Goal: Communication & Community: Answer question/provide support

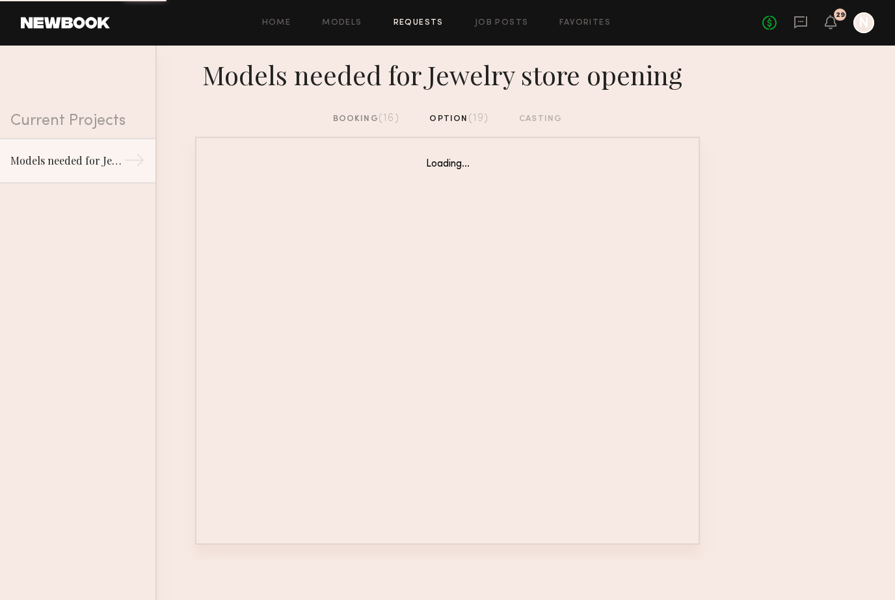
click at [371, 120] on div "booking (16)" at bounding box center [366, 119] width 66 height 14
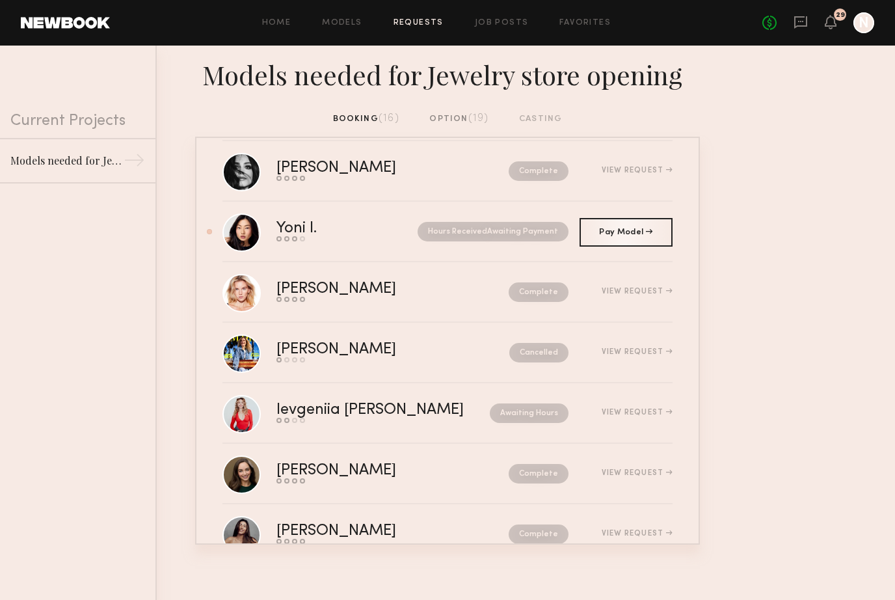
scroll to position [563, 0]
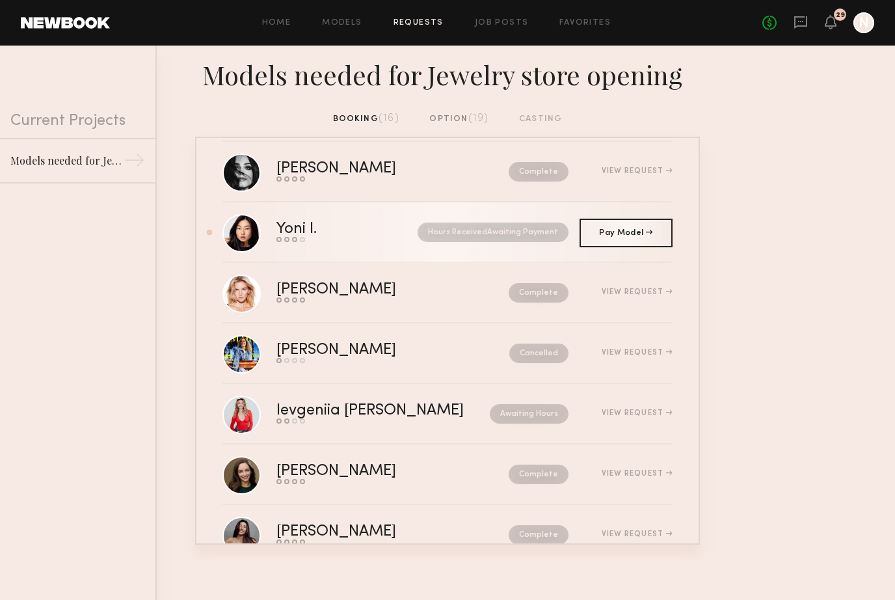
click at [269, 239] on link "Yoni I. Send request Model response Review hours worked Pay model Hours Receive…" at bounding box center [447, 232] width 450 height 60
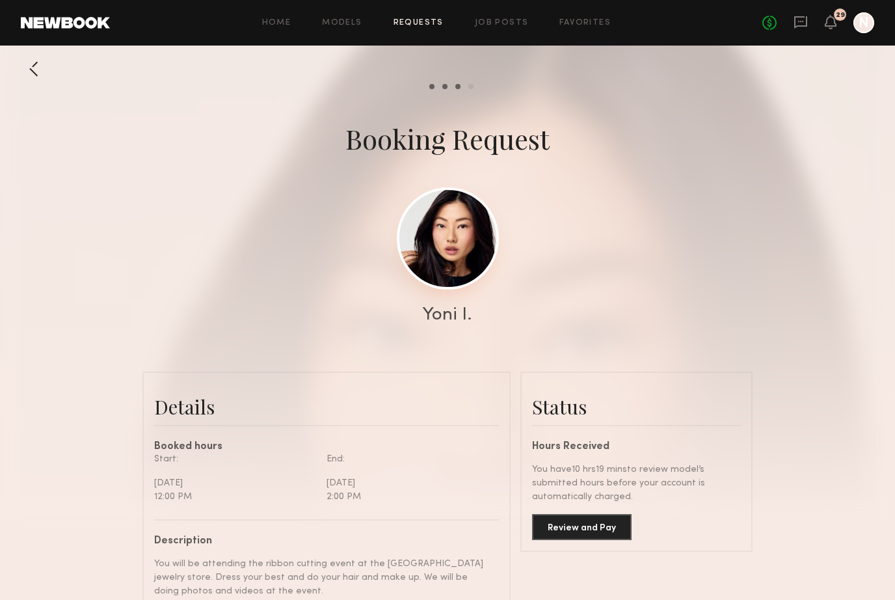
scroll to position [1043, 0]
click at [434, 235] on link at bounding box center [448, 238] width 102 height 102
click at [427, 22] on link "Requests" at bounding box center [418, 23] width 50 height 8
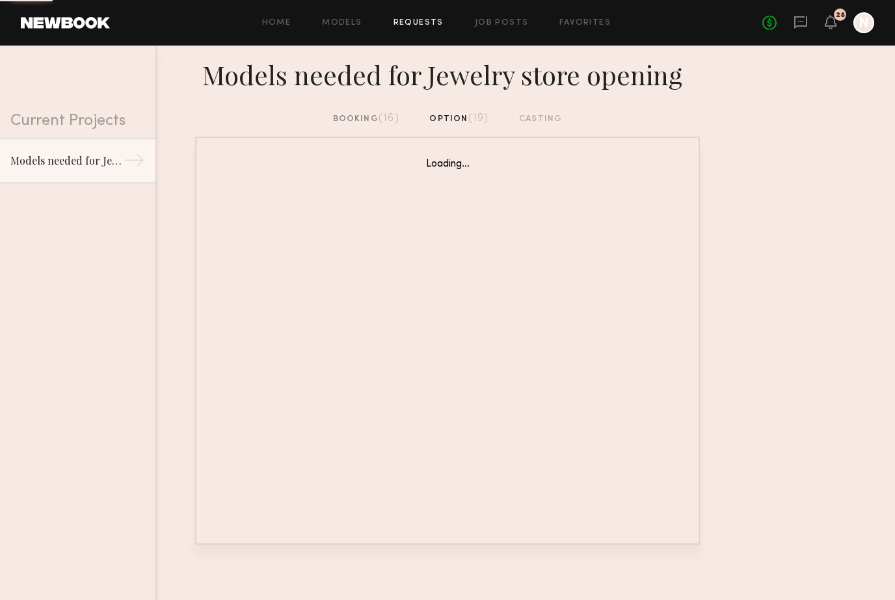
click at [356, 126] on div "booking (16) option (19) casting" at bounding box center [447, 124] width 895 height 25
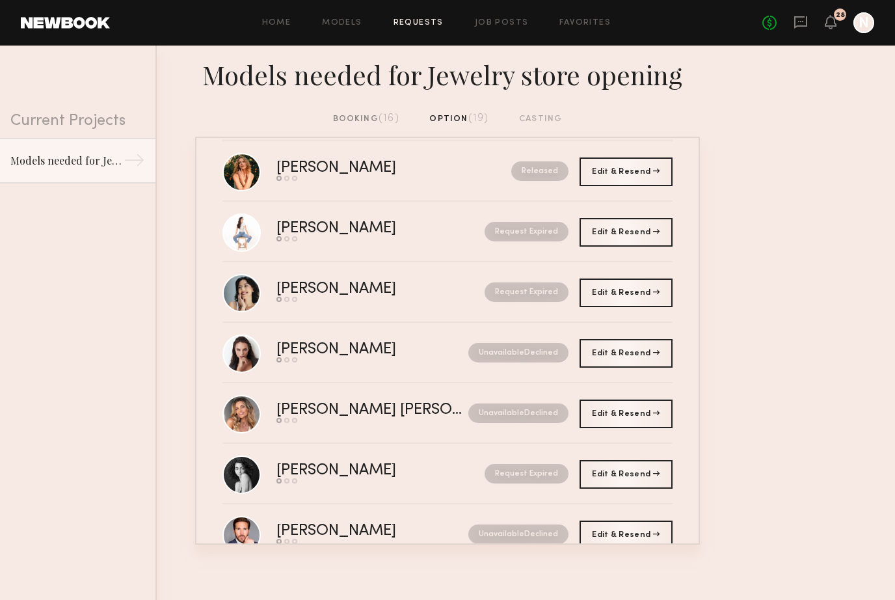
scroll to position [744, 0]
click at [368, 120] on div "booking (16)" at bounding box center [366, 119] width 66 height 14
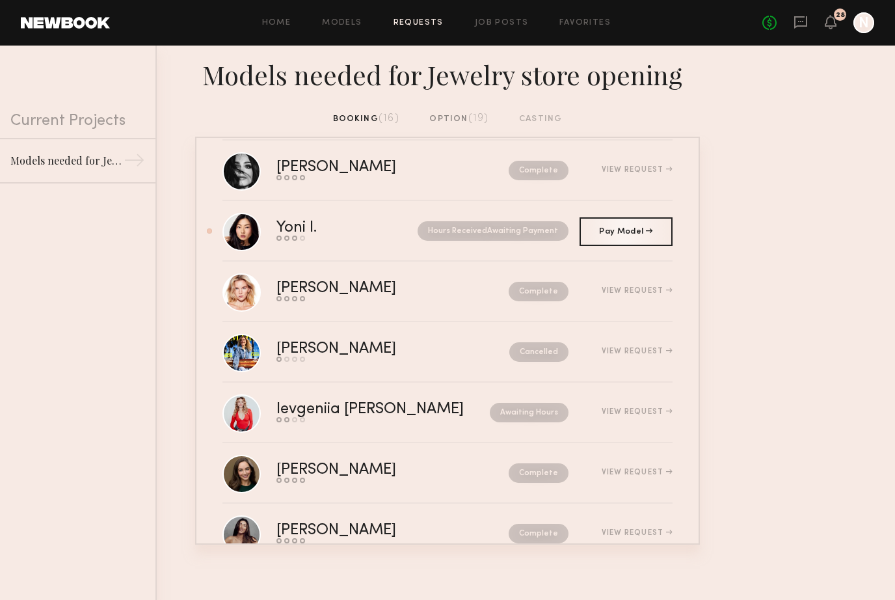
scroll to position [563, 0]
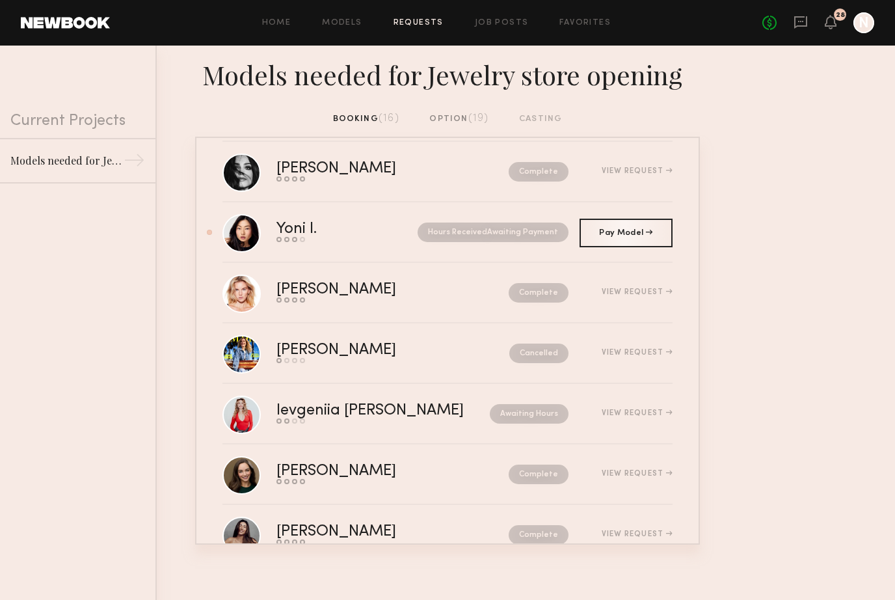
click at [828, 31] on div "No fees up to $5,000 28 N" at bounding box center [818, 22] width 112 height 21
click at [829, 22] on icon at bounding box center [830, 21] width 10 height 9
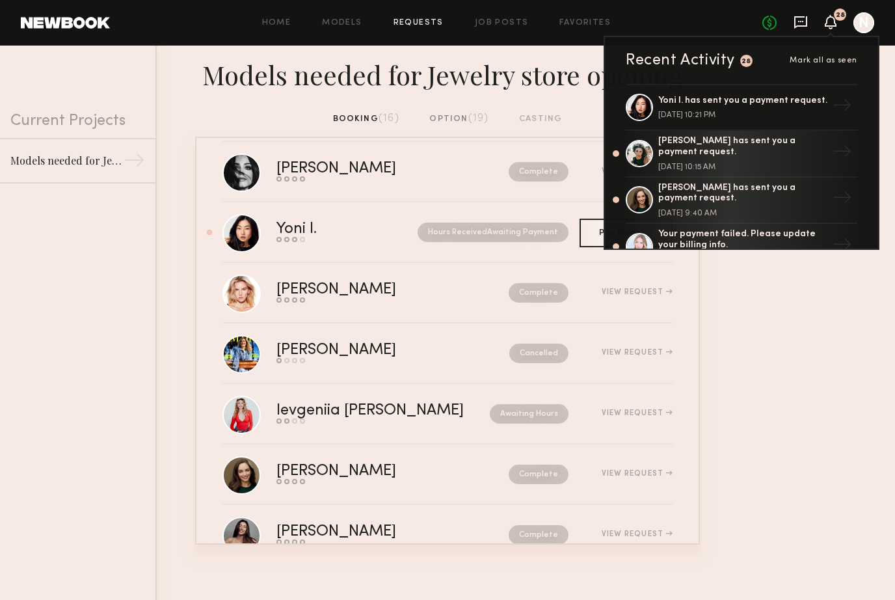
click at [806, 25] on icon at bounding box center [800, 22] width 13 height 12
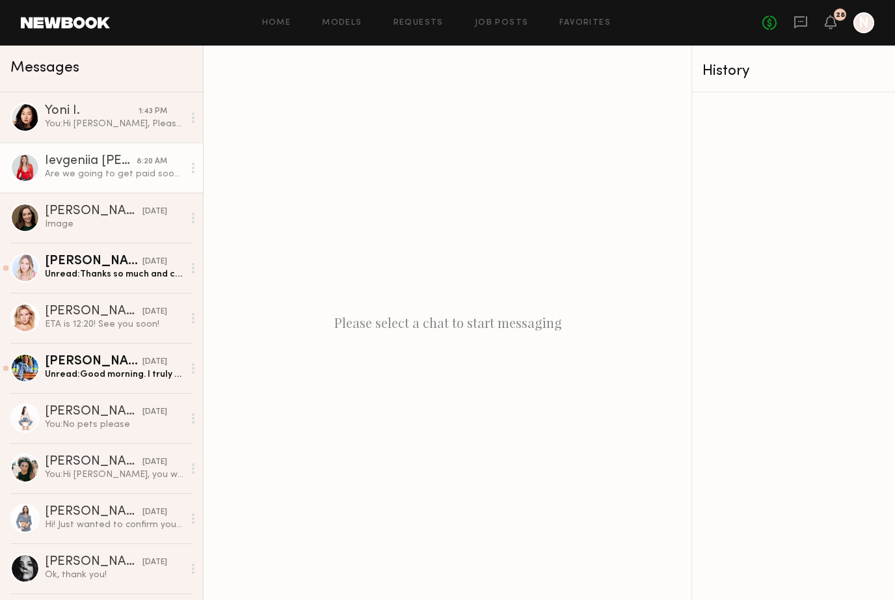
click at [66, 175] on div "Are we going to get paid soon?" at bounding box center [114, 174] width 139 height 12
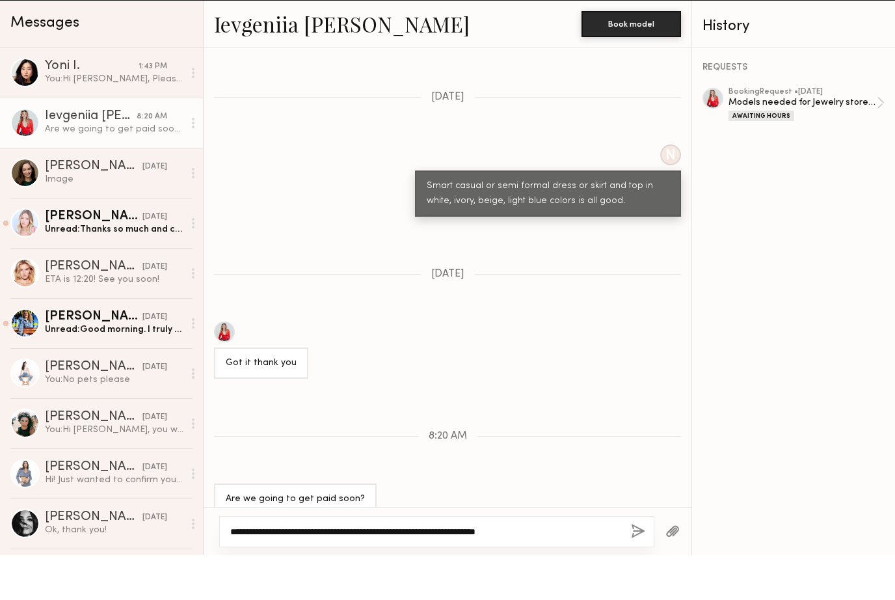
type textarea "**********"
click at [641, 568] on button "button" at bounding box center [638, 576] width 14 height 16
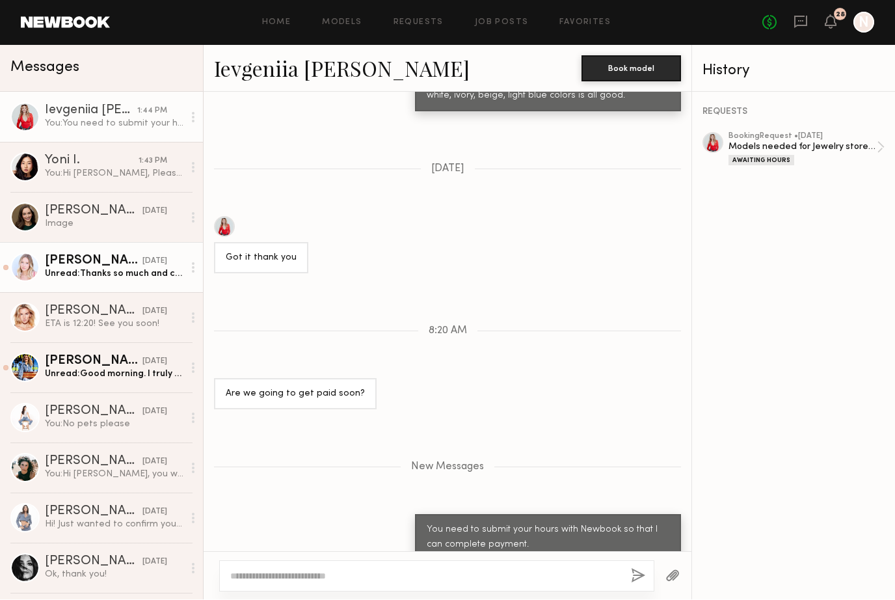
click at [112, 258] on div "[PERSON_NAME]" at bounding box center [94, 261] width 98 height 13
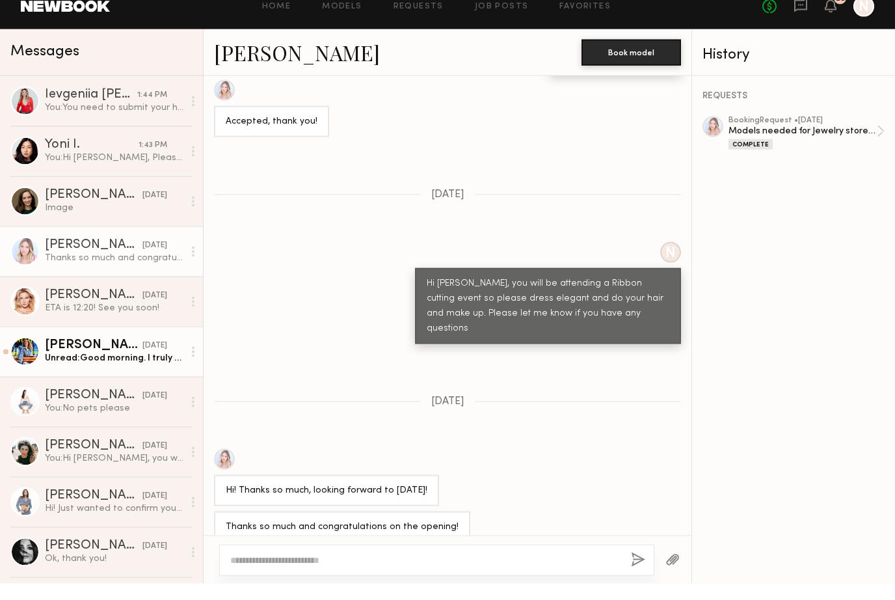
drag, startPoint x: 107, startPoint y: 338, endPoint x: 107, endPoint y: 383, distance: 45.5
click at [107, 343] on link "[PERSON_NAME] [DATE] Unread: Good morning. I truly apologize, but I’ve broken m…" at bounding box center [101, 368] width 203 height 50
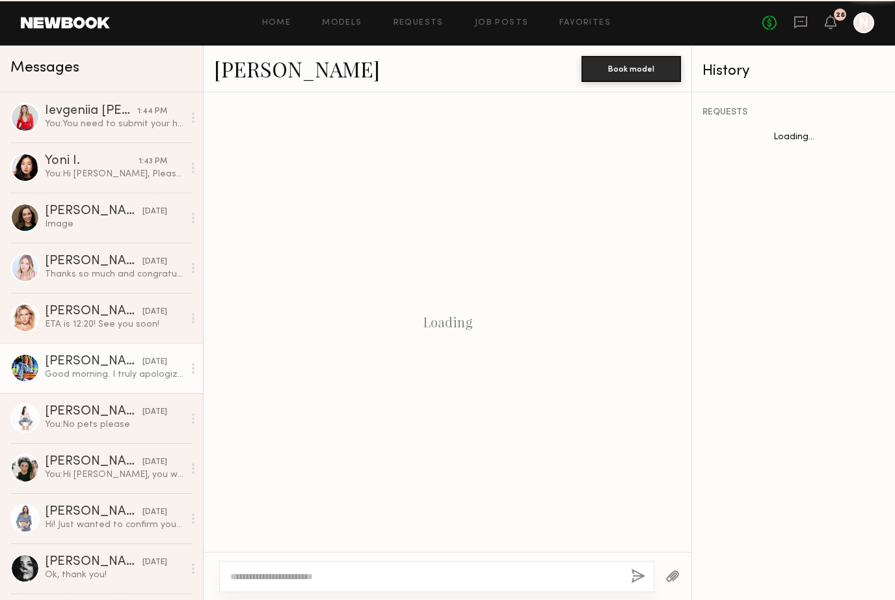
scroll to position [1173, 0]
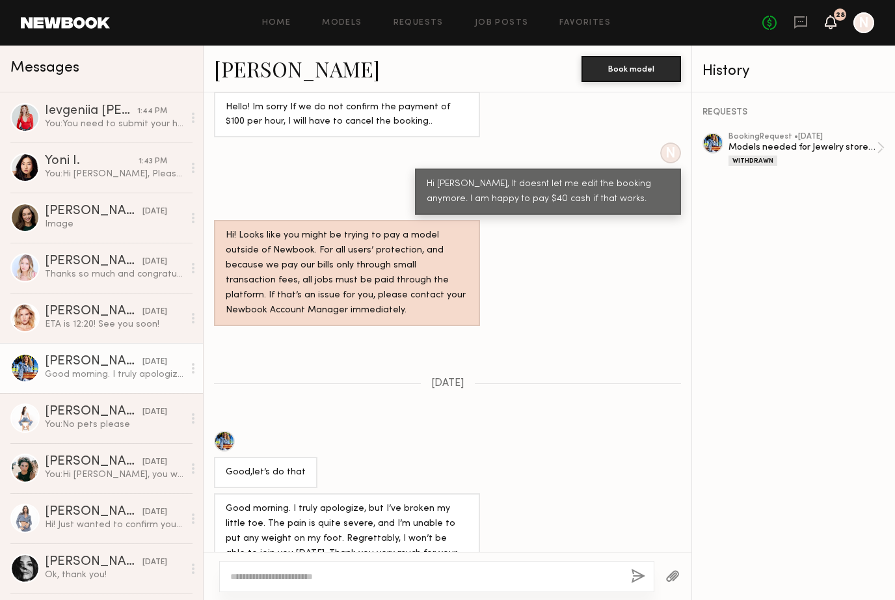
click at [834, 23] on icon at bounding box center [830, 21] width 10 height 9
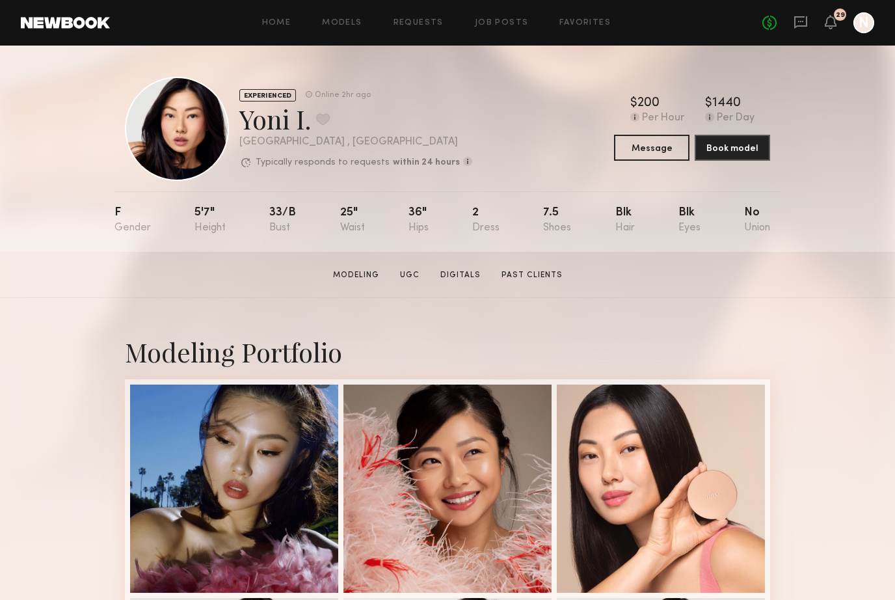
click at [837, 18] on div "29" at bounding box center [840, 15] width 9 height 7
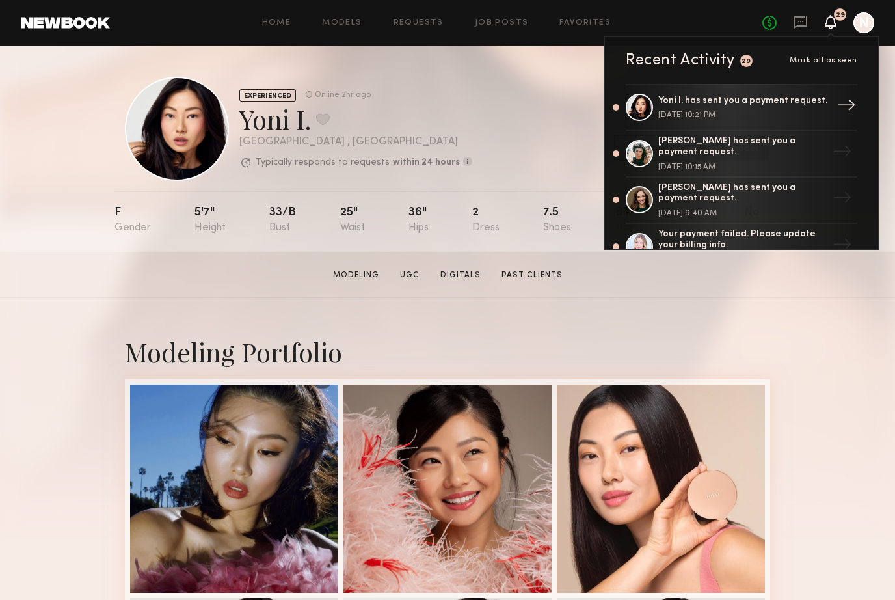
click at [767, 103] on div "Yoni I. has sent you a payment request." at bounding box center [742, 101] width 169 height 11
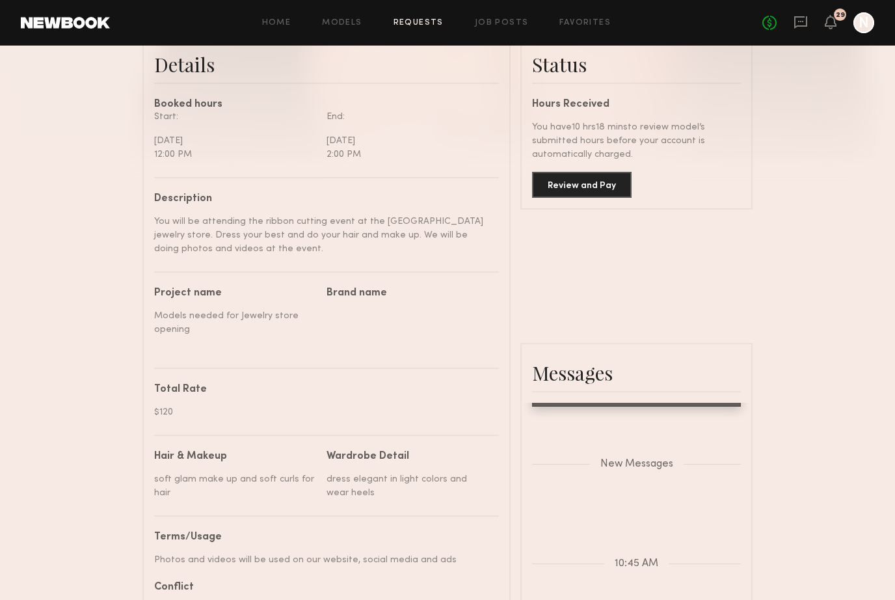
scroll to position [315, 0]
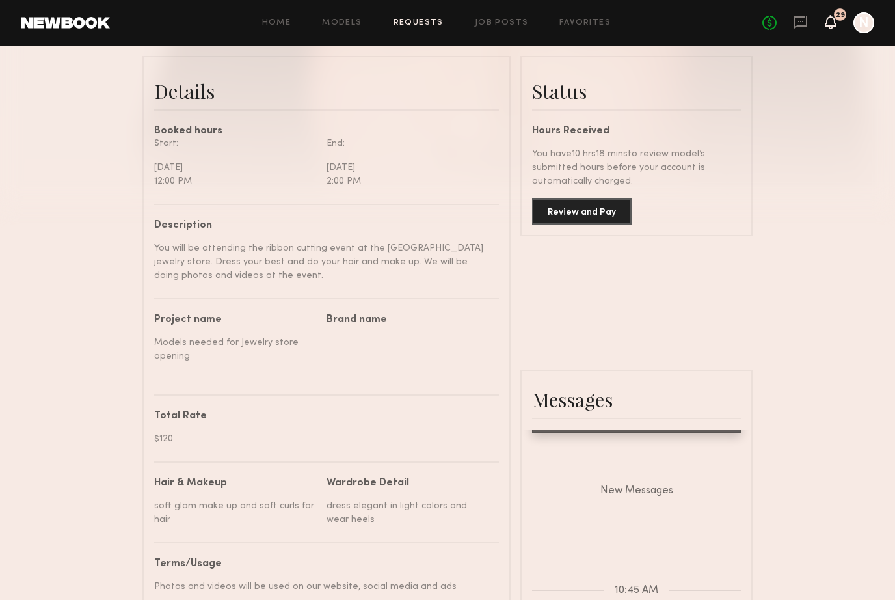
click at [827, 20] on icon at bounding box center [830, 21] width 10 height 9
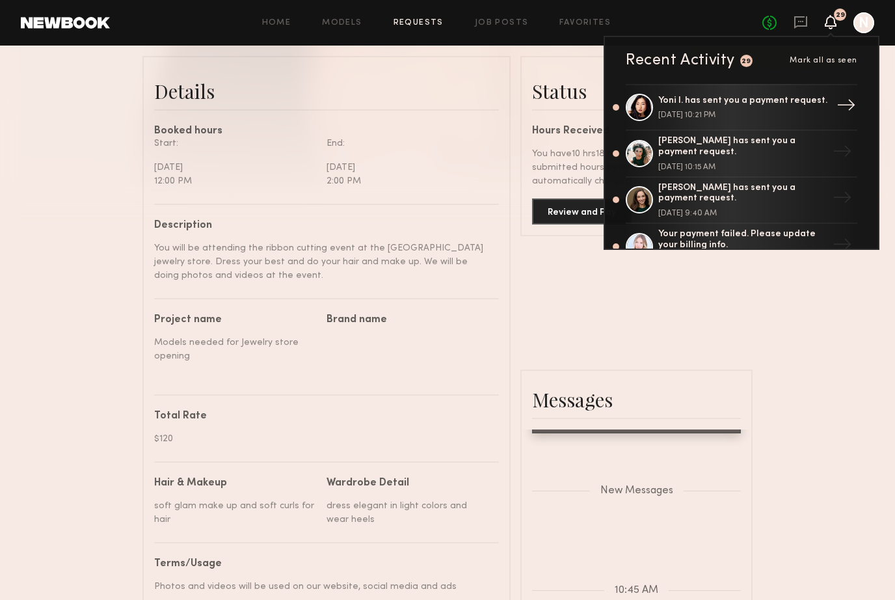
click at [749, 101] on div "Yoni I. has sent you a payment request." at bounding box center [742, 101] width 169 height 11
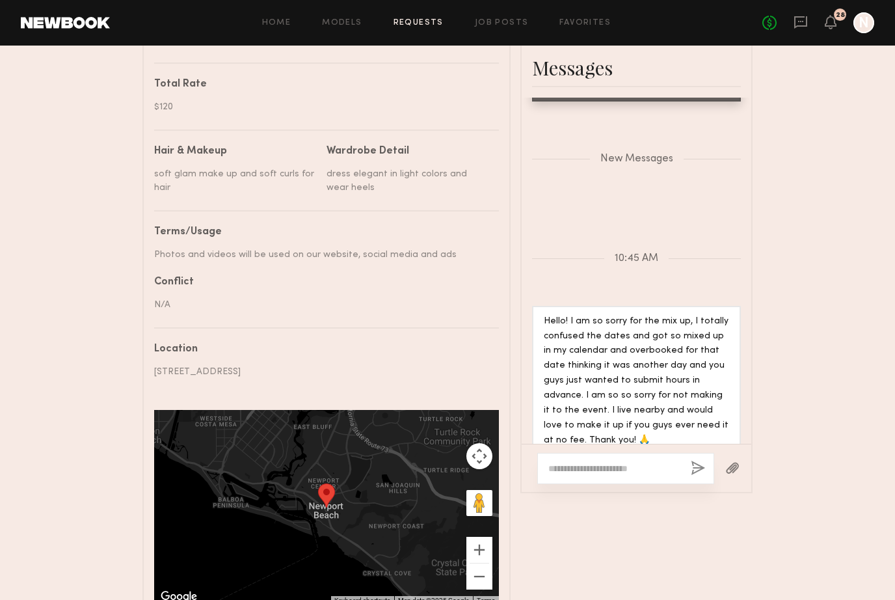
scroll to position [633, 0]
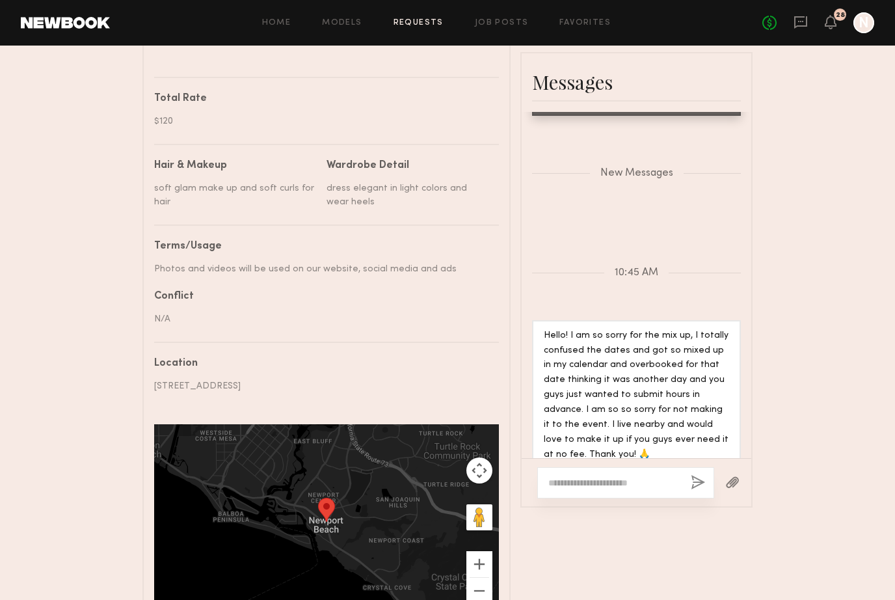
click at [651, 476] on textarea at bounding box center [614, 482] width 132 height 13
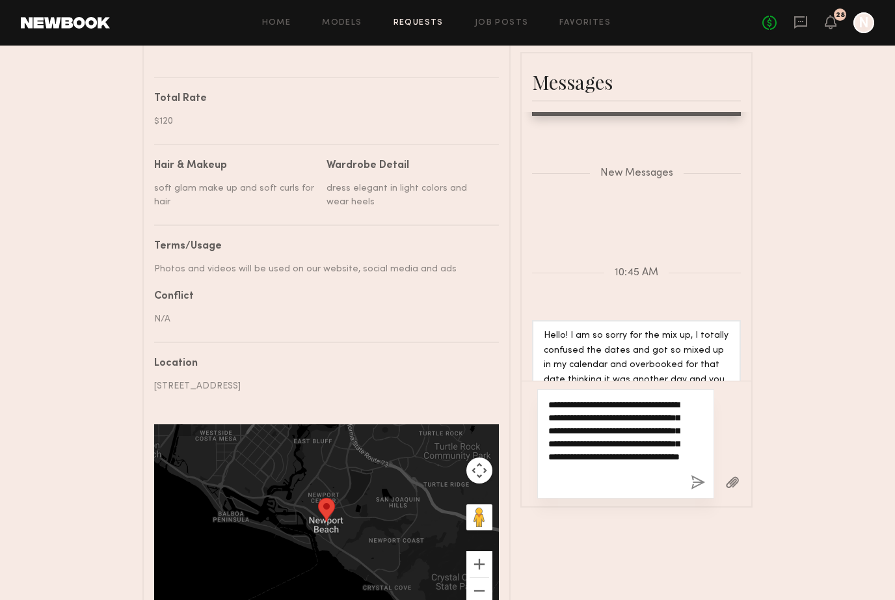
type textarea "**********"
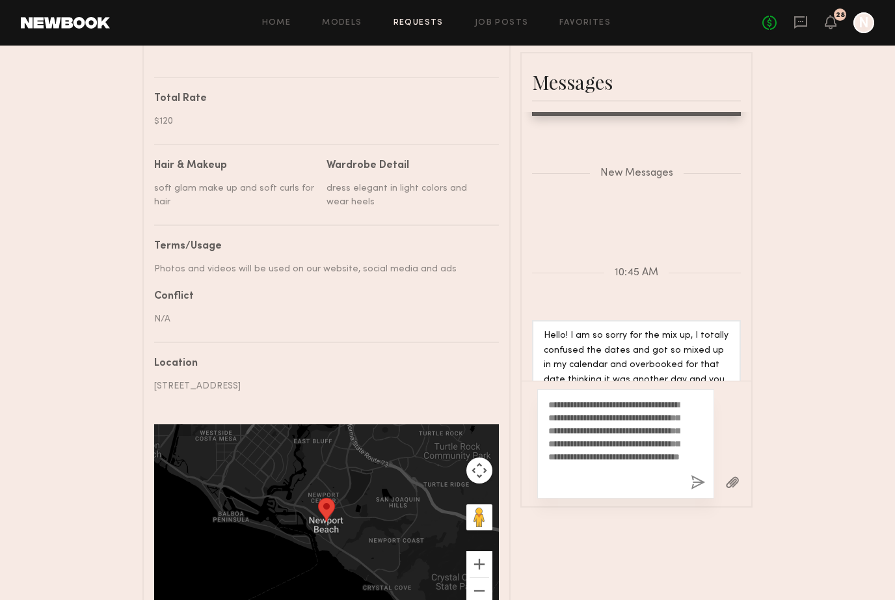
click at [703, 475] on button "button" at bounding box center [698, 483] width 14 height 16
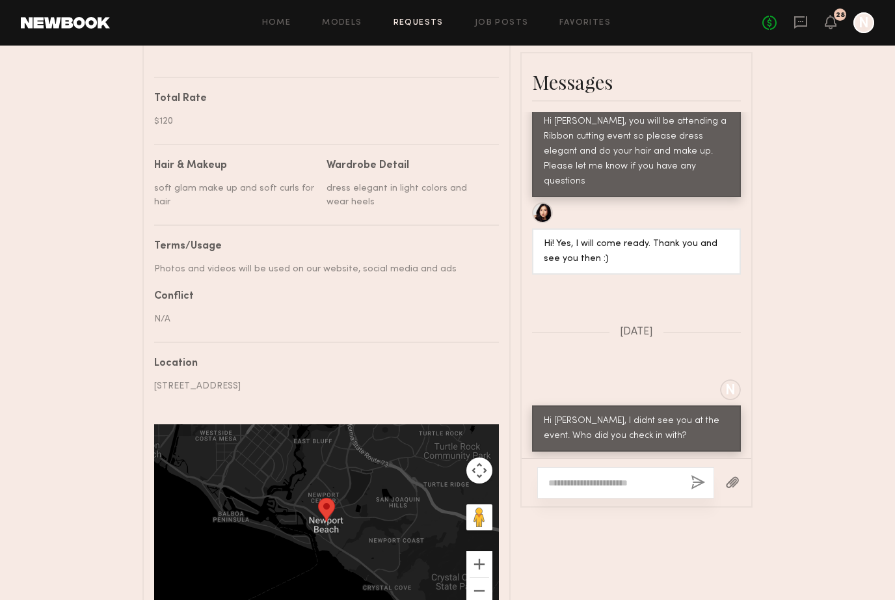
scroll to position [618, 0]
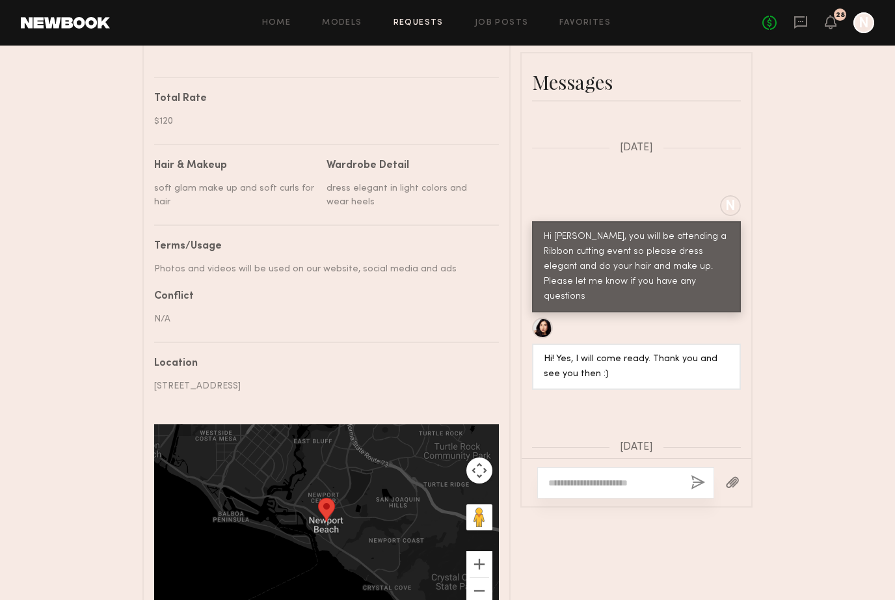
click at [810, 23] on div "No fees up to $5,000 28 N" at bounding box center [818, 22] width 112 height 21
click at [799, 24] on icon at bounding box center [800, 22] width 14 height 14
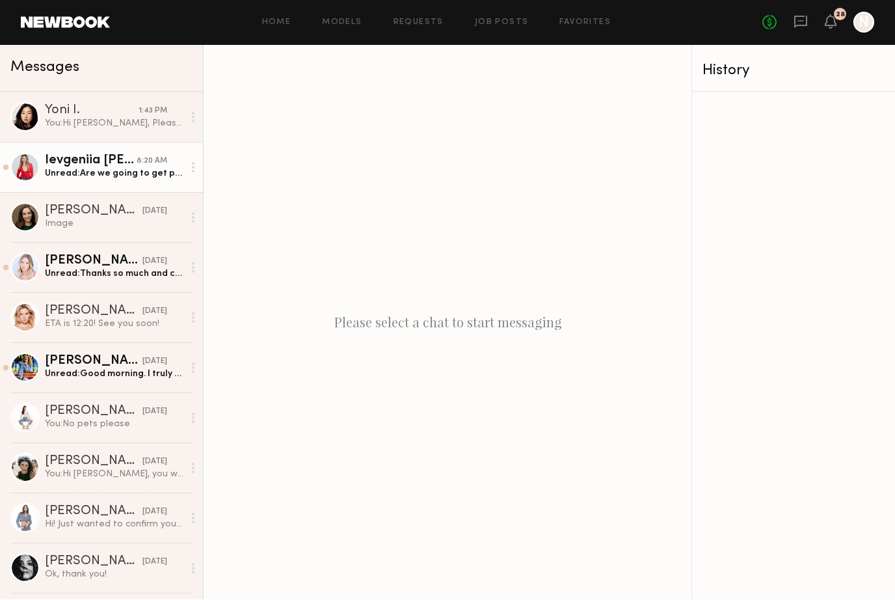
click at [129, 159] on div "Ievgeniia [PERSON_NAME]" at bounding box center [91, 161] width 92 height 13
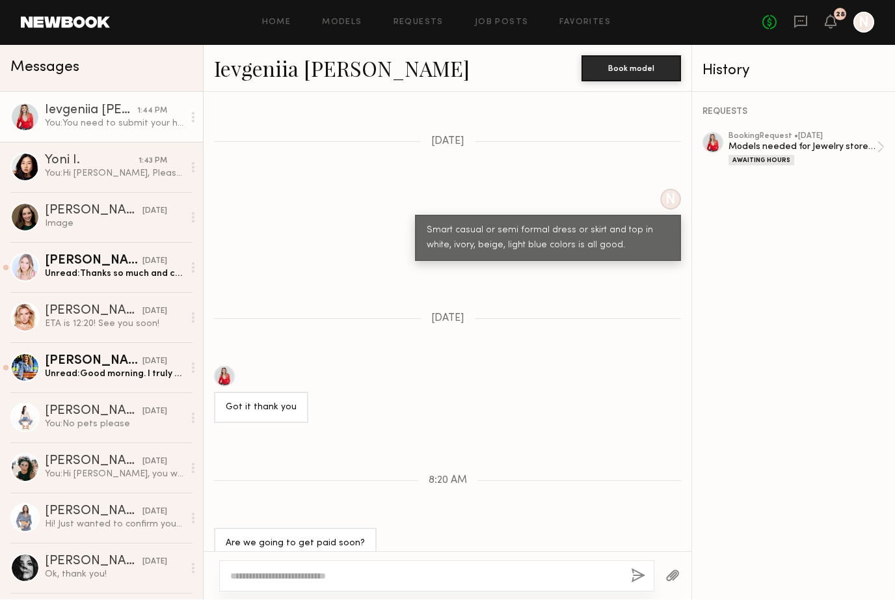
scroll to position [961, 0]
